Goal: Use online tool/utility: Utilize a website feature to perform a specific function

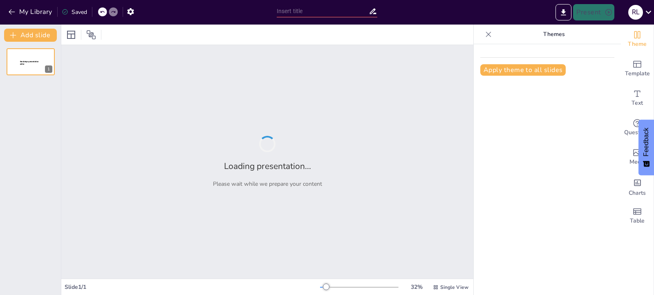
type input "Estrategias de Escucha Activa para la Mejora de la Comunicación Interdepartamen…"
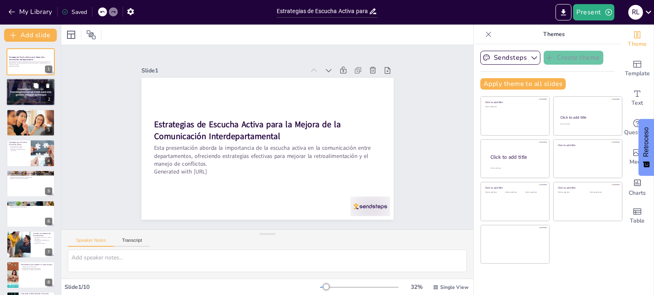
click at [27, 98] on div at bounding box center [30, 91] width 49 height 49
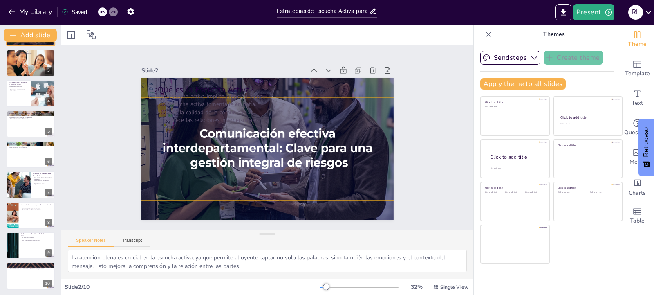
scroll to position [61, 0]
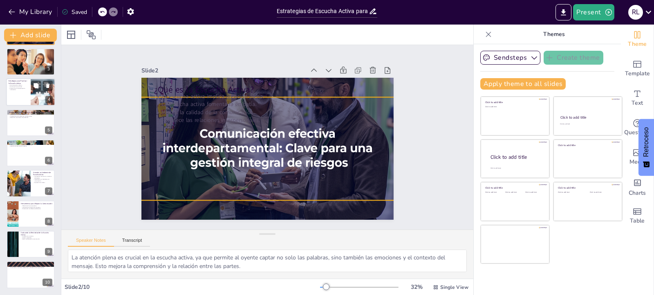
click at [21, 94] on div at bounding box center [30, 92] width 49 height 28
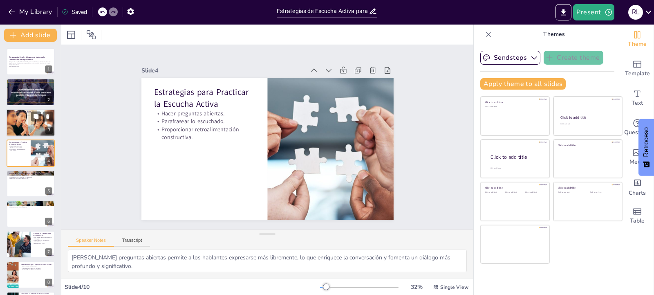
click at [23, 124] on div at bounding box center [30, 122] width 49 height 33
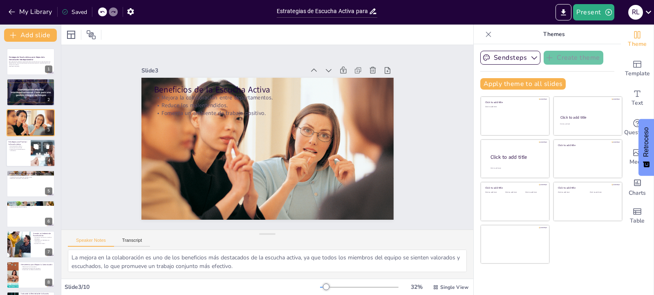
click at [9, 157] on div at bounding box center [30, 153] width 49 height 28
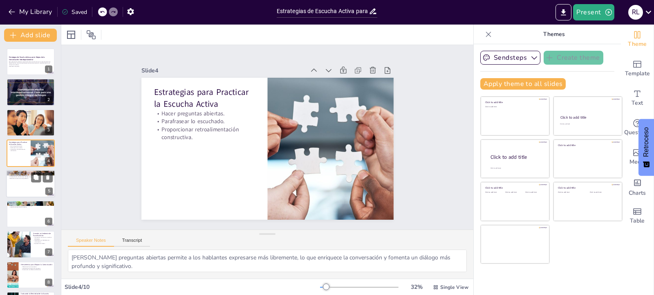
click at [25, 191] on div at bounding box center [30, 184] width 49 height 28
type textarea "La identificación de las raíces del conflicto es esencial para abordarlo de man…"
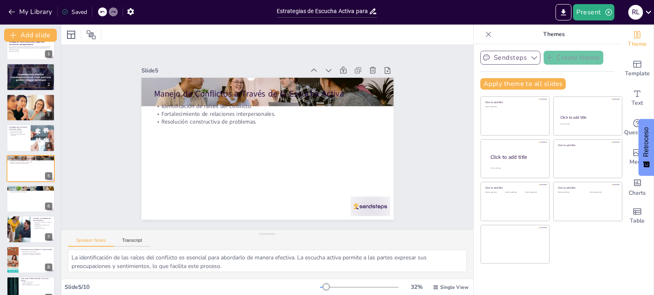
click at [530, 54] on icon "button" at bounding box center [534, 58] width 8 height 8
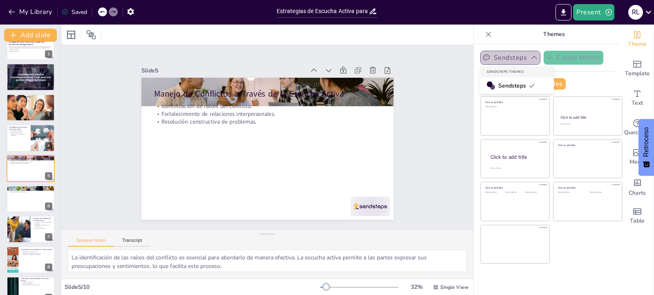
click at [530, 55] on icon "button" at bounding box center [534, 58] width 8 height 8
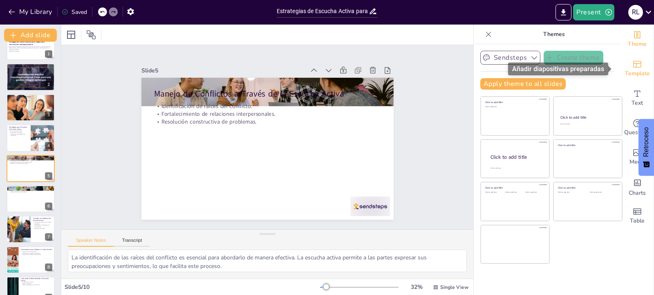
click at [633, 65] on icon "Add ready made slides" at bounding box center [637, 64] width 10 height 10
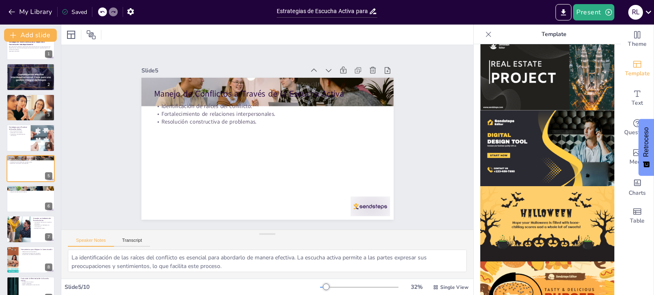
scroll to position [792, 0]
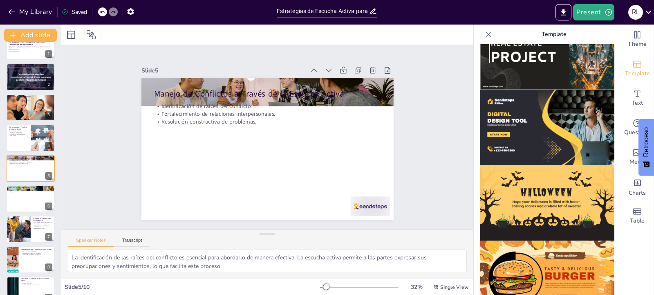
click at [529, 124] on img at bounding box center [547, 127] width 134 height 76
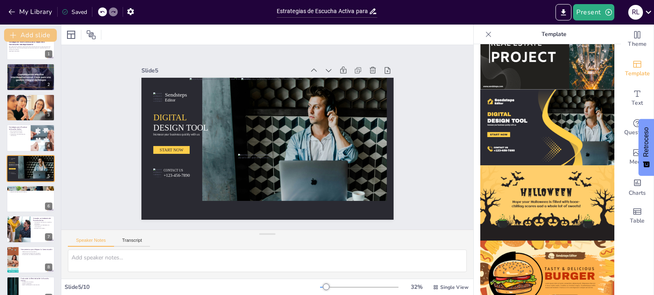
click at [34, 36] on button "Add slide" at bounding box center [30, 35] width 53 height 13
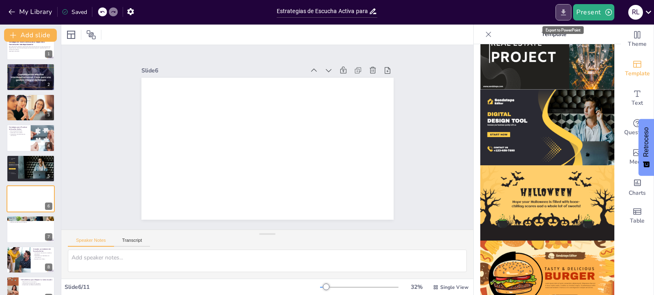
click at [566, 15] on icon "Export to PowerPoint" at bounding box center [563, 12] width 9 height 9
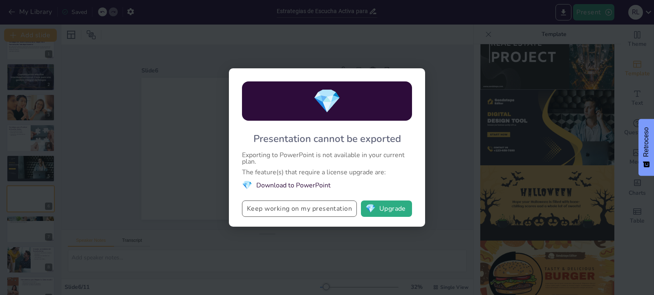
click at [321, 206] on button "Keep working on my presentation" at bounding box center [299, 208] width 115 height 16
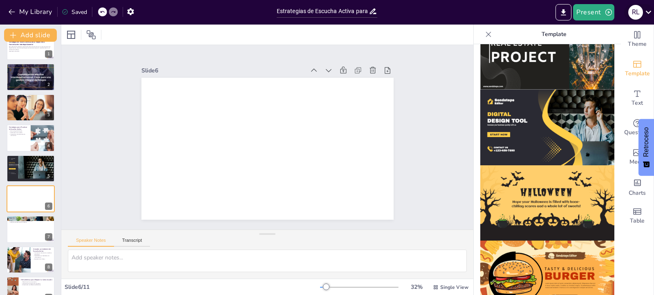
click at [652, 11] on icon at bounding box center [648, 12] width 11 height 11
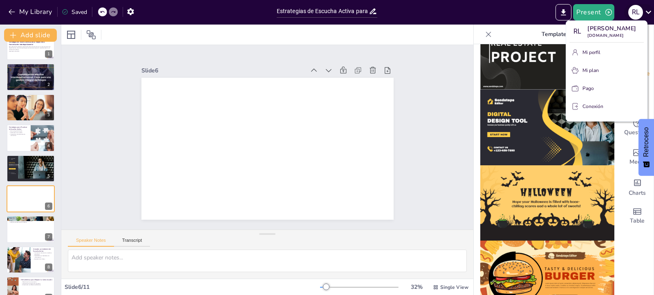
click at [652, 11] on div at bounding box center [327, 147] width 654 height 295
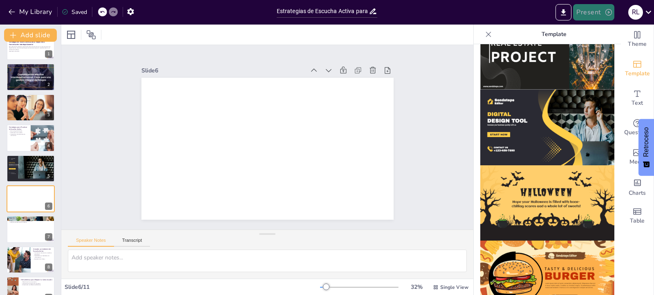
click at [608, 11] on icon "button" at bounding box center [608, 12] width 8 height 8
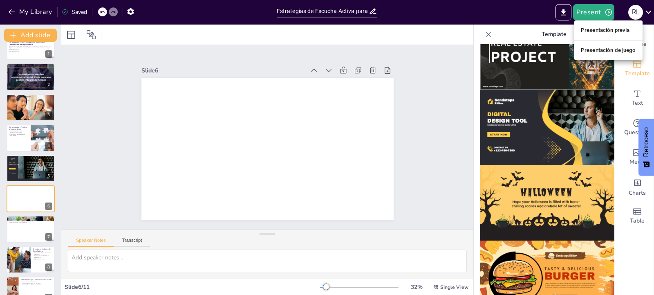
click at [566, 13] on div at bounding box center [327, 147] width 654 height 295
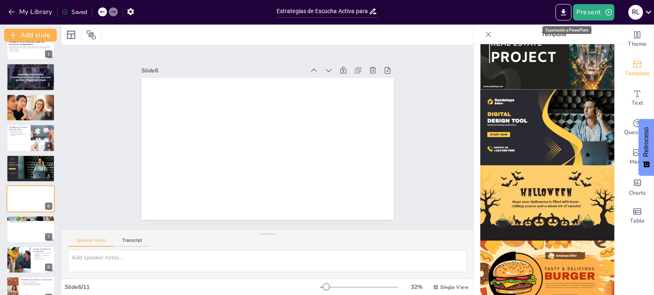
click at [566, 13] on icon "Export to PowerPoint" at bounding box center [563, 12] width 5 height 6
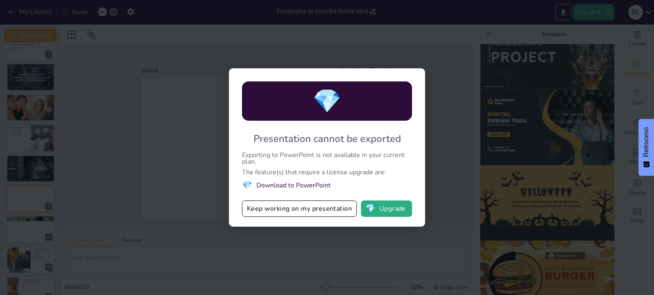
click at [372, 49] on div "💎 Presentation cannot be exported Exporting to PowerPoint is not available in y…" at bounding box center [327, 147] width 654 height 295
click at [445, 97] on div "💎 Presentation cannot be exported Exporting to PowerPoint is not available in y…" at bounding box center [327, 147] width 654 height 295
